Goal: Navigation & Orientation: Find specific page/section

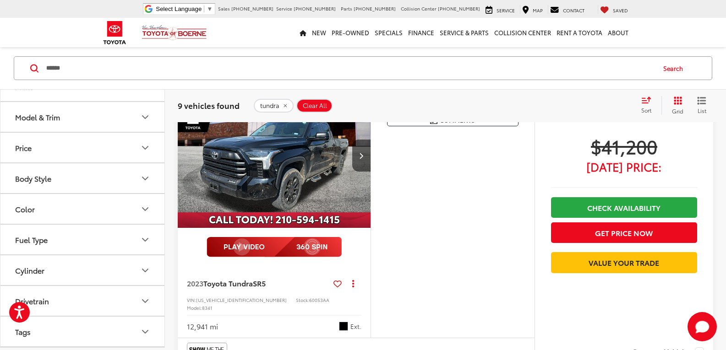
scroll to position [412, 0]
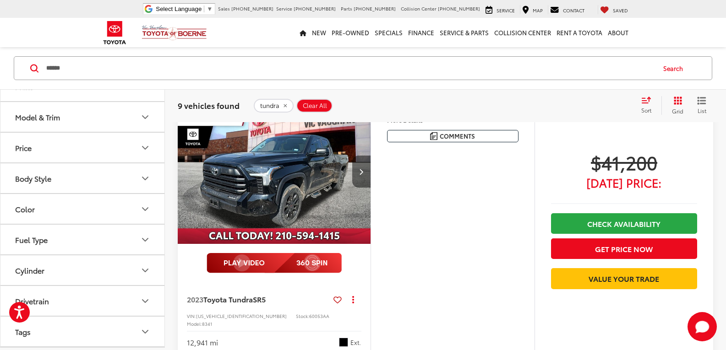
click at [359, 178] on button "Next image" at bounding box center [361, 172] width 18 height 32
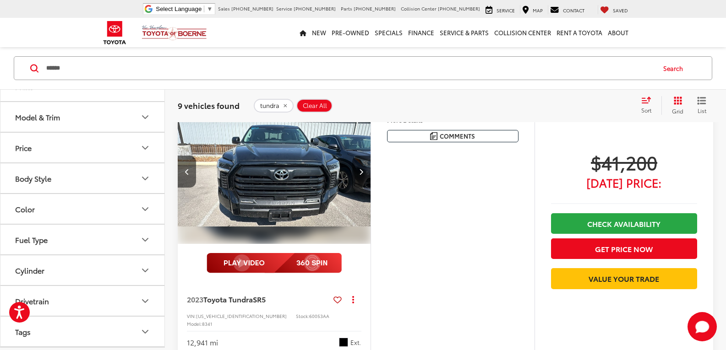
click at [359, 178] on button "Next image" at bounding box center [361, 172] width 18 height 32
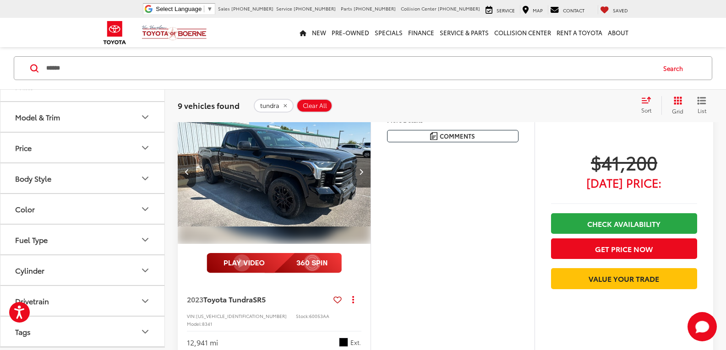
click at [359, 178] on button "Next image" at bounding box center [361, 172] width 18 height 32
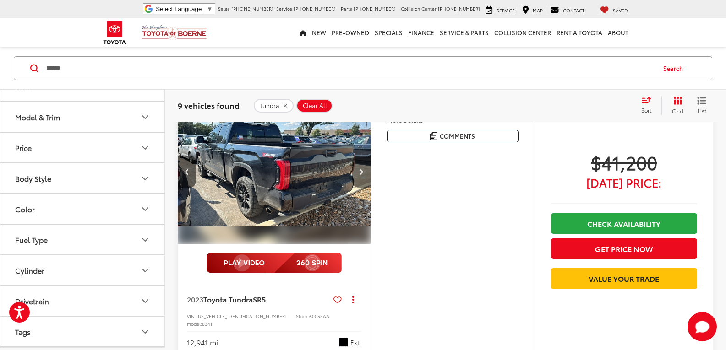
click at [360, 175] on icon "Next image" at bounding box center [361, 172] width 4 height 6
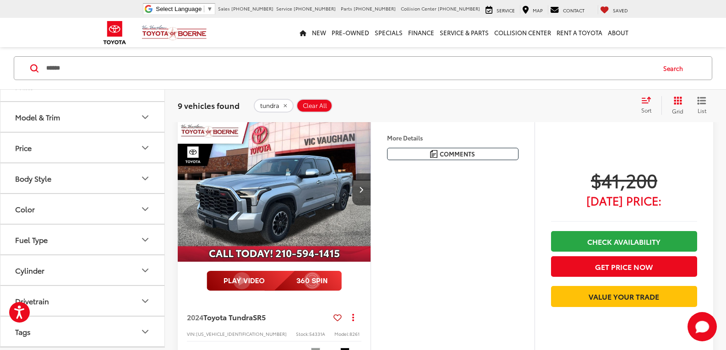
scroll to position [687, 0]
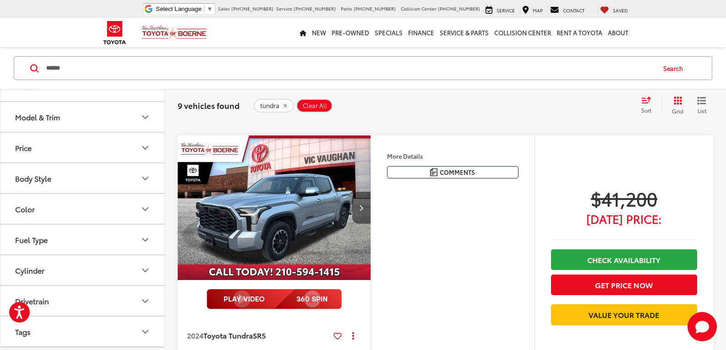
click at [361, 204] on button "Next image" at bounding box center [361, 208] width 18 height 32
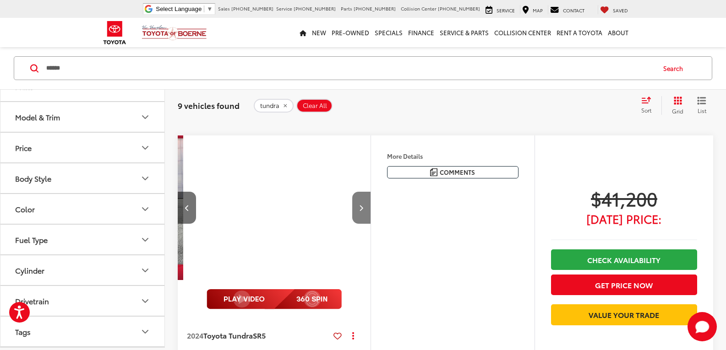
scroll to position [0, 194]
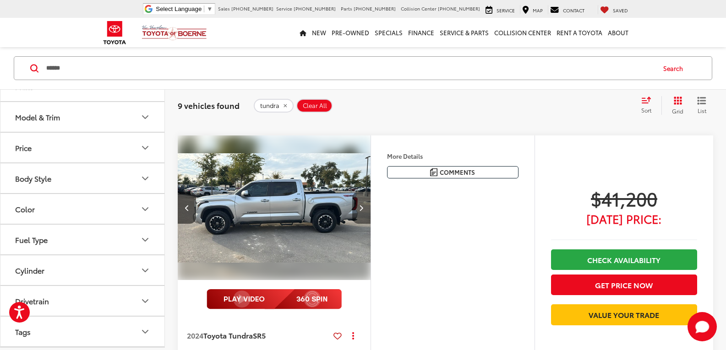
click at [361, 204] on button "Next image" at bounding box center [361, 208] width 18 height 32
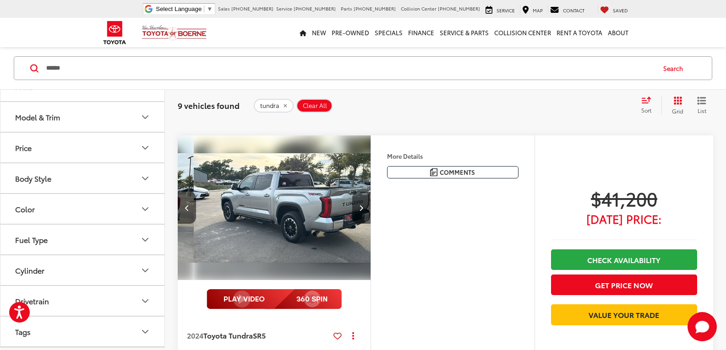
scroll to position [0, 388]
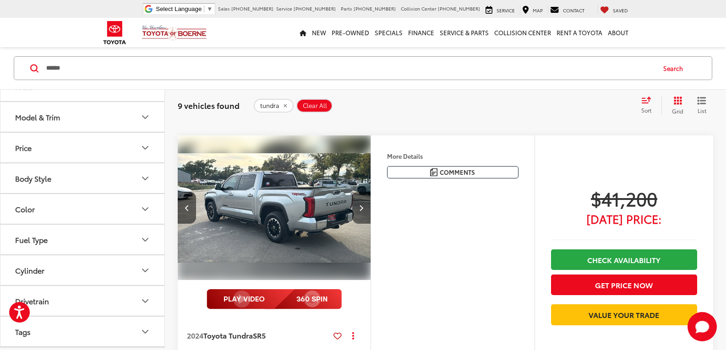
click at [361, 204] on button "Next image" at bounding box center [361, 208] width 18 height 32
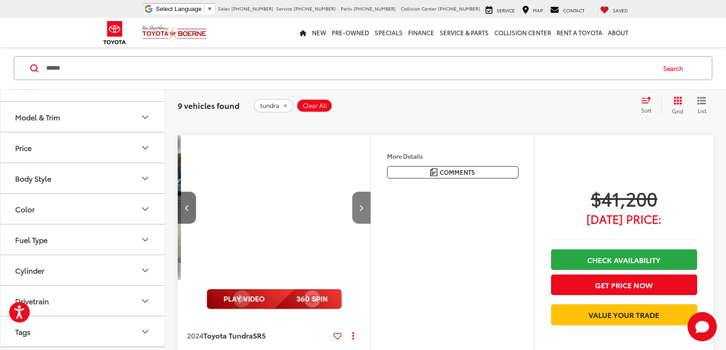
scroll to position [0, 582]
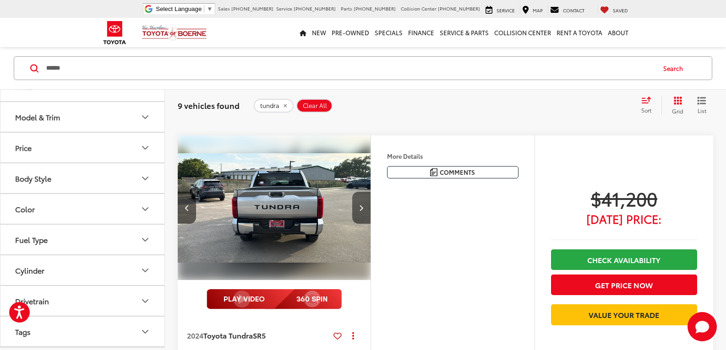
click at [361, 204] on button "Next image" at bounding box center [361, 208] width 18 height 32
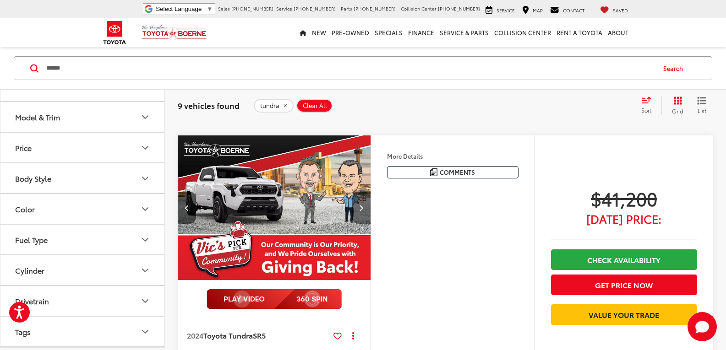
click at [361, 204] on button "Next image" at bounding box center [361, 208] width 18 height 32
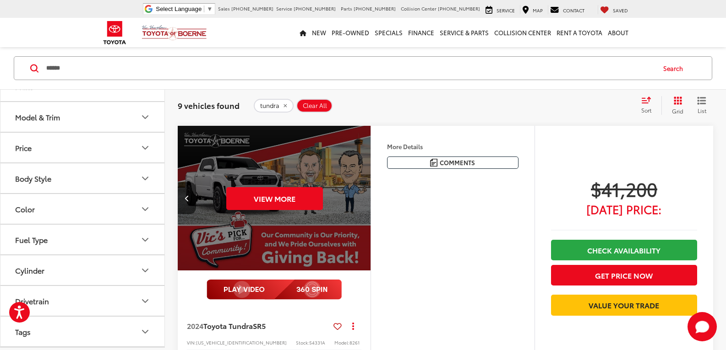
scroll to position [687, 0]
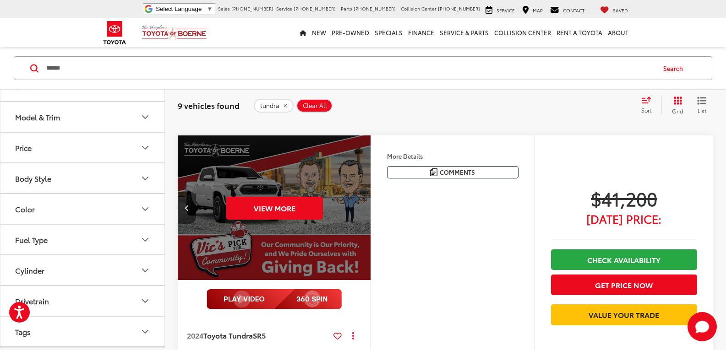
click at [190, 202] on button "Previous image" at bounding box center [187, 208] width 18 height 32
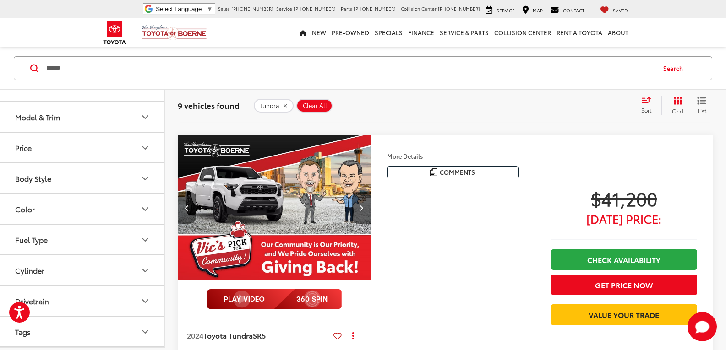
click at [190, 202] on button "Previous image" at bounding box center [187, 208] width 18 height 32
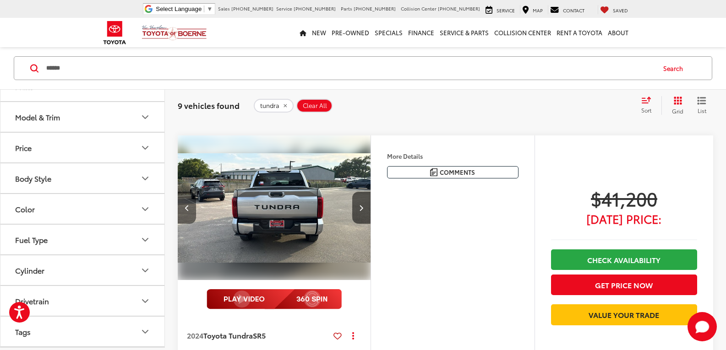
click at [190, 202] on button "Previous image" at bounding box center [187, 208] width 18 height 32
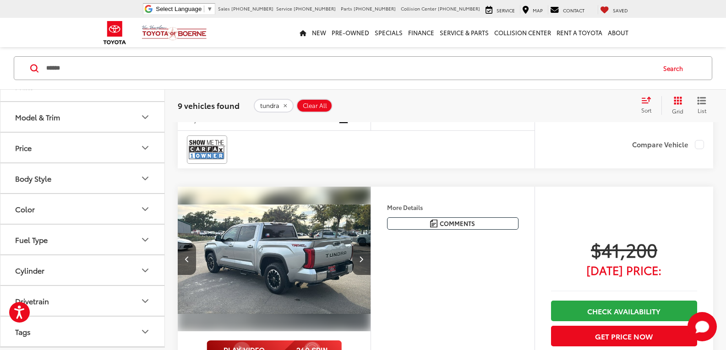
scroll to position [778, 0]
